Goal: Information Seeking & Learning: Learn about a topic

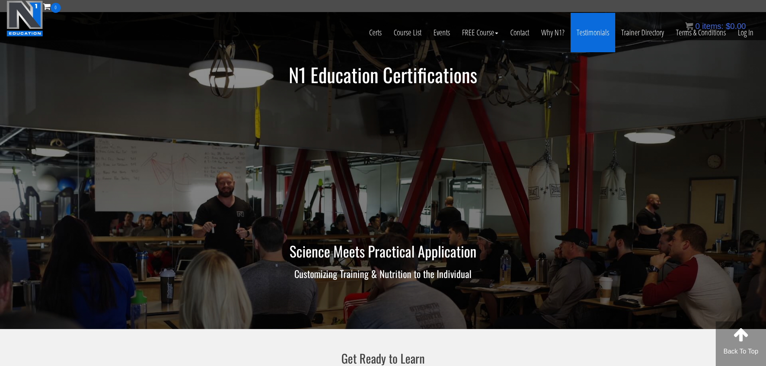
click at [599, 29] on link "Testimonials" at bounding box center [593, 32] width 45 height 39
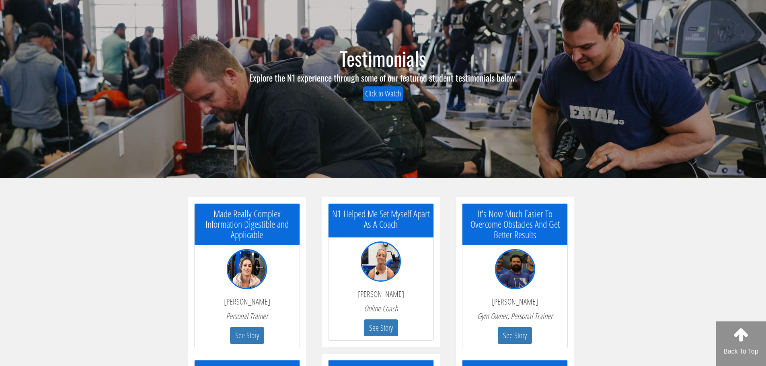
scroll to position [80, 0]
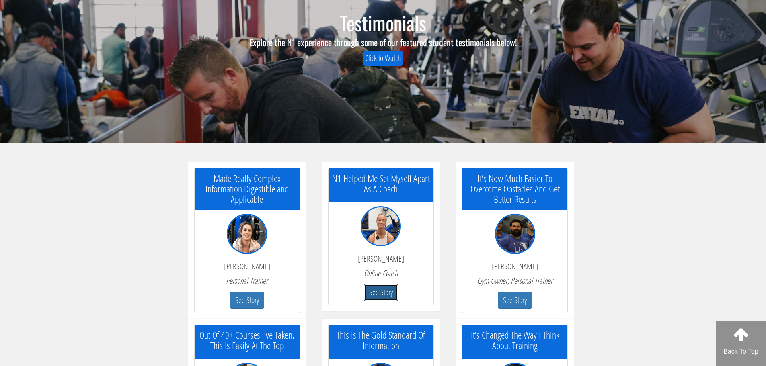
click at [376, 298] on button "See Story" at bounding box center [381, 292] width 34 height 17
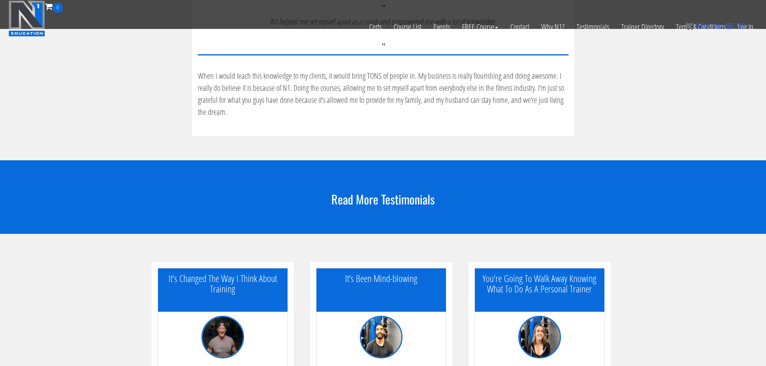
scroll to position [402, 0]
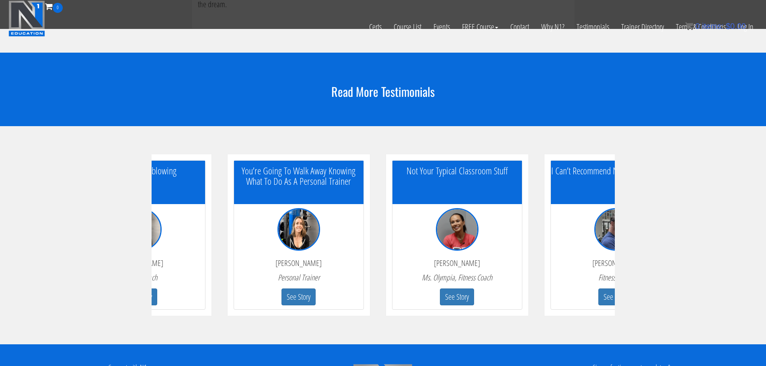
click at [127, 296] on div "You’re Going To Walk Away Knowing What To Do As A Personal Trainer Heather Adam…" at bounding box center [383, 235] width 766 height 218
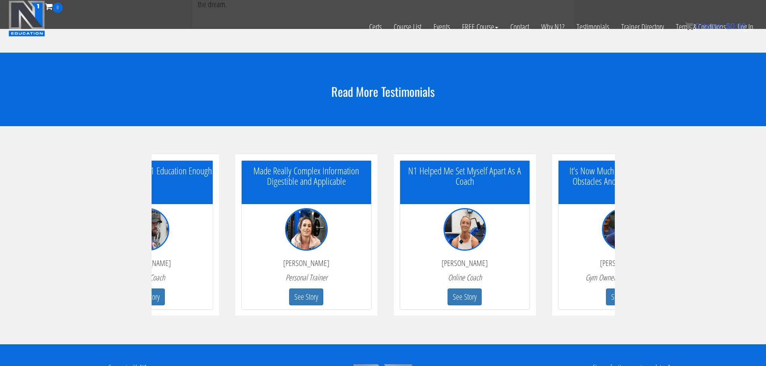
click at [94, 295] on div "You’re Going To Walk Away Knowing What To Do As A Personal Trainer Heather Adam…" at bounding box center [383, 235] width 766 height 218
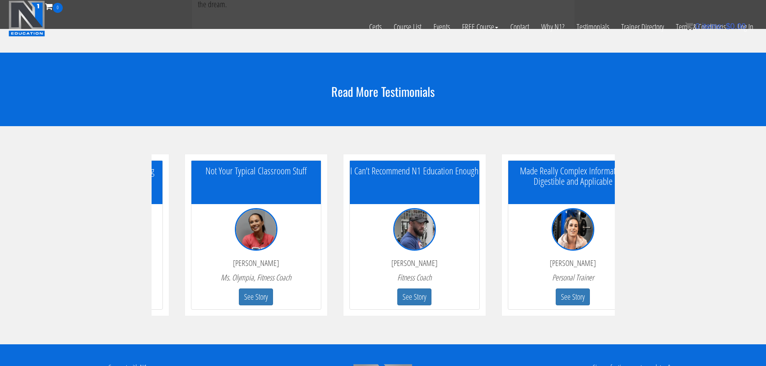
click at [766, 247] on html "Skip to content Toggle navigation 0 Certs Course List Events FREE Course Course…" at bounding box center [383, 93] width 766 height 991
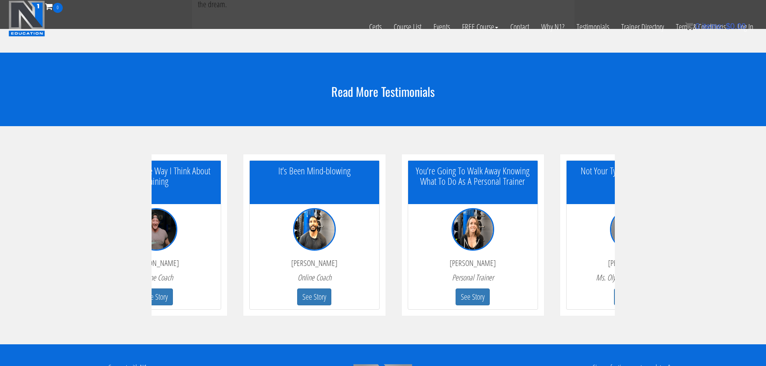
click at [766, 261] on div "You’re Going To Walk Away Knowing What To Do As A Personal Trainer Heather Adam…" at bounding box center [383, 235] width 766 height 218
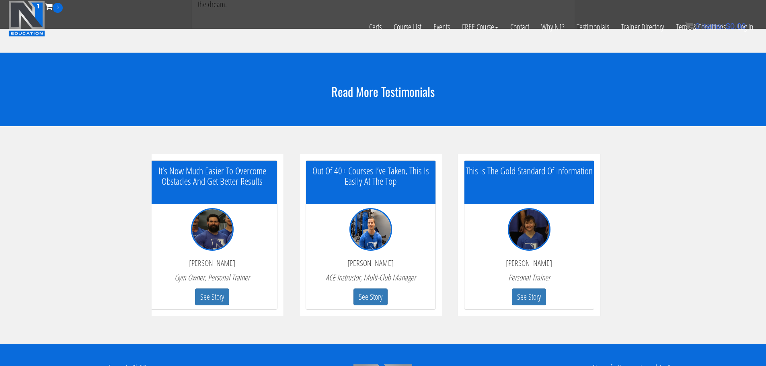
click at [766, 251] on html "Skip to content Toggle navigation 0 Certs Course List Events FREE Course Course…" at bounding box center [383, 93] width 766 height 991
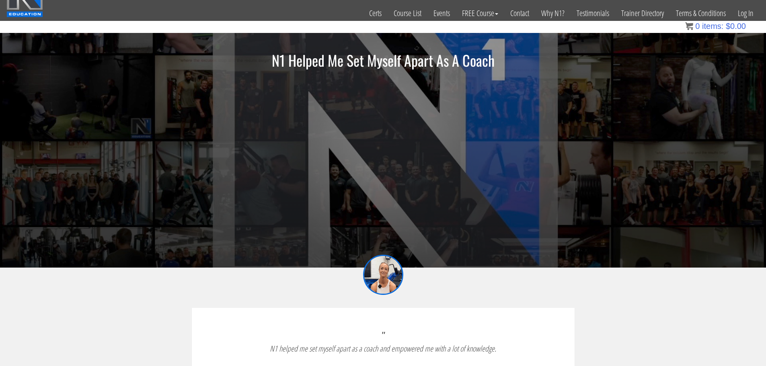
scroll to position [0, 0]
